Goal: Information Seeking & Learning: Learn about a topic

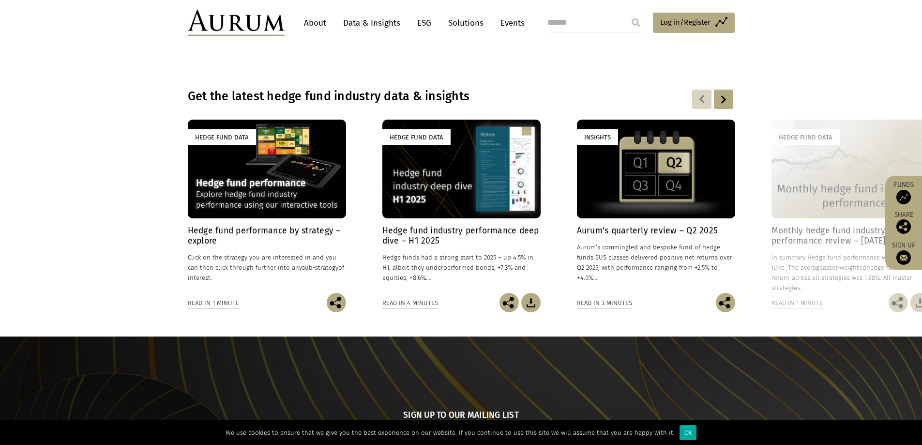
scroll to position [484, 0]
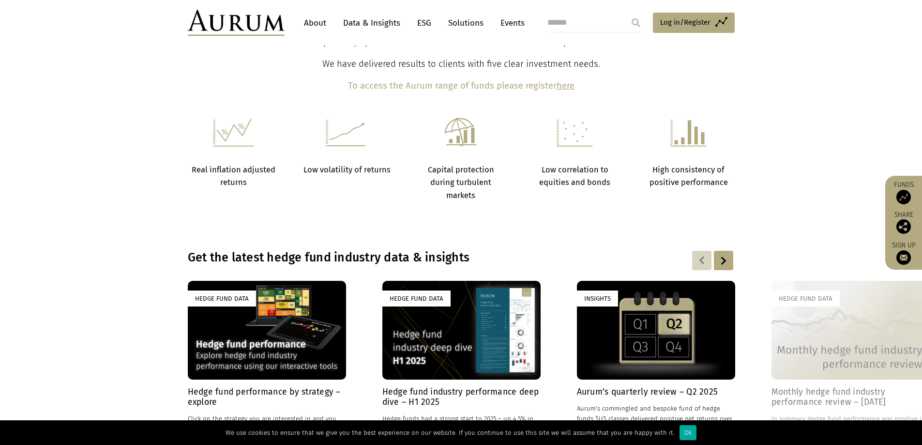
click at [718, 258] on div at bounding box center [723, 260] width 19 height 19
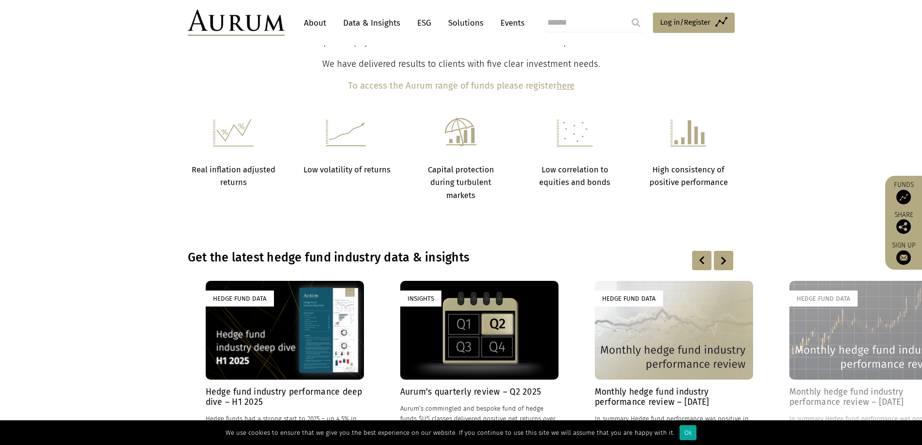
click at [718, 258] on div at bounding box center [723, 260] width 19 height 19
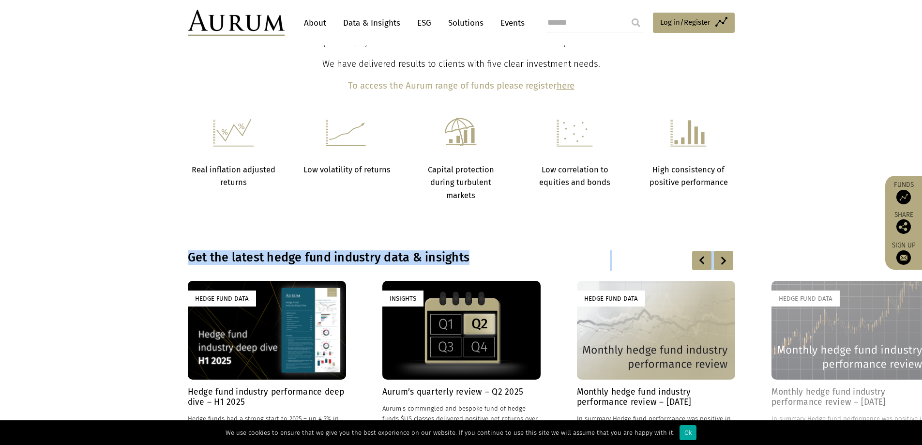
click at [718, 258] on div at bounding box center [723, 260] width 19 height 19
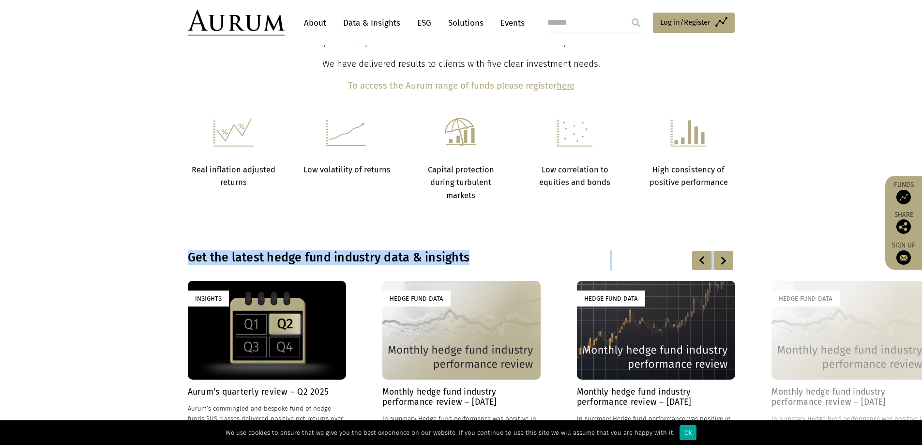
click at [718, 258] on div at bounding box center [723, 260] width 19 height 19
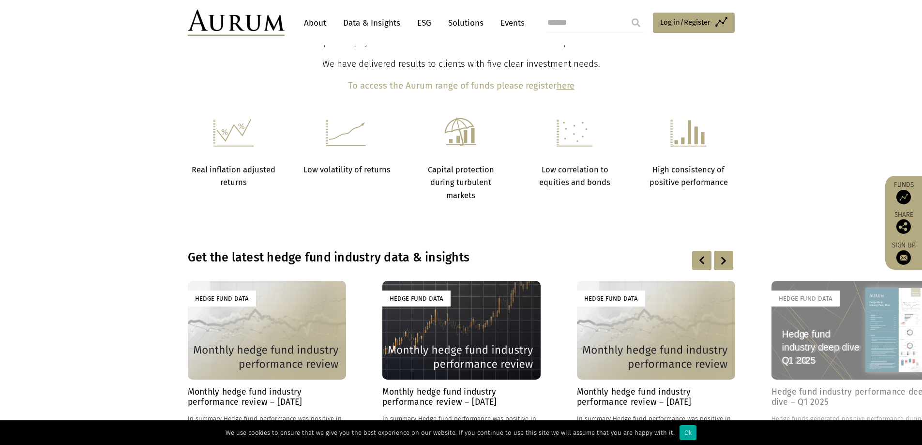
click at [718, 258] on div at bounding box center [723, 260] width 19 height 19
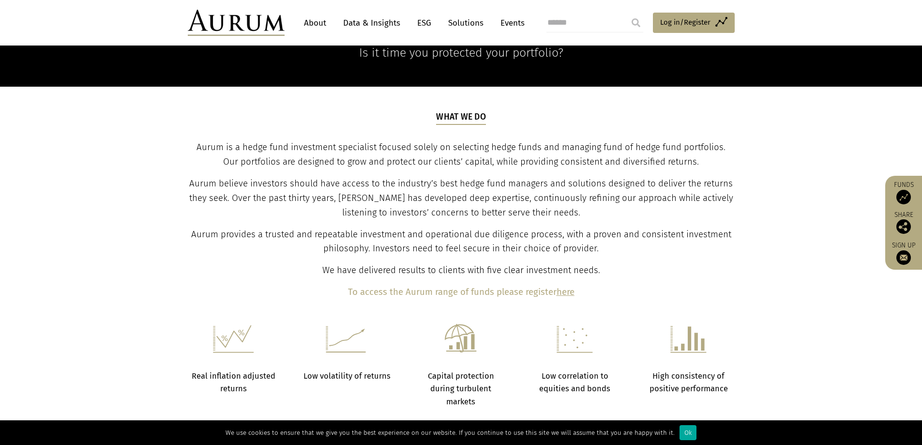
scroll to position [0, 0]
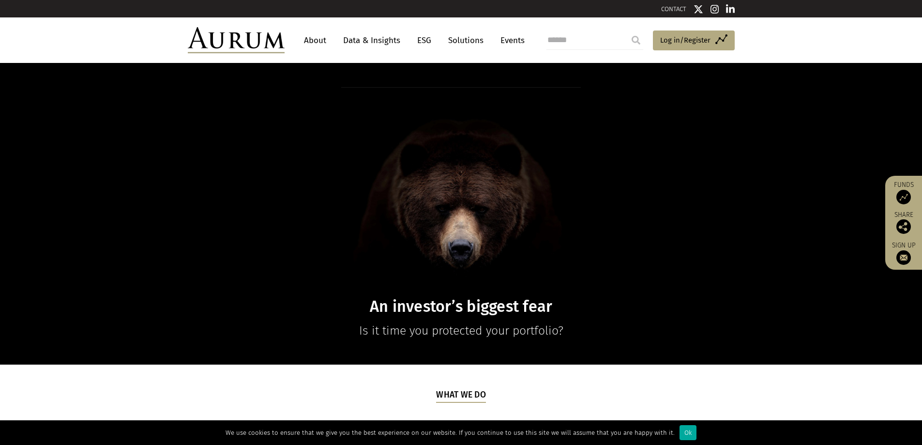
click at [370, 45] on link "Data & Insights" at bounding box center [371, 40] width 67 height 18
